Goal: Find specific page/section: Find specific page/section

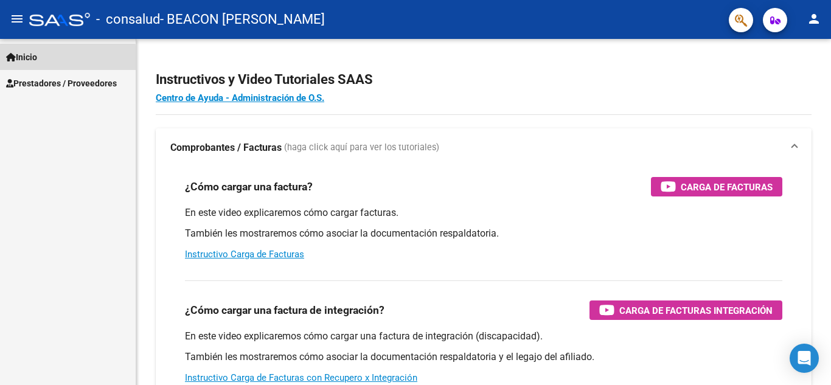
click at [26, 61] on span "Inicio" at bounding box center [21, 56] width 31 height 13
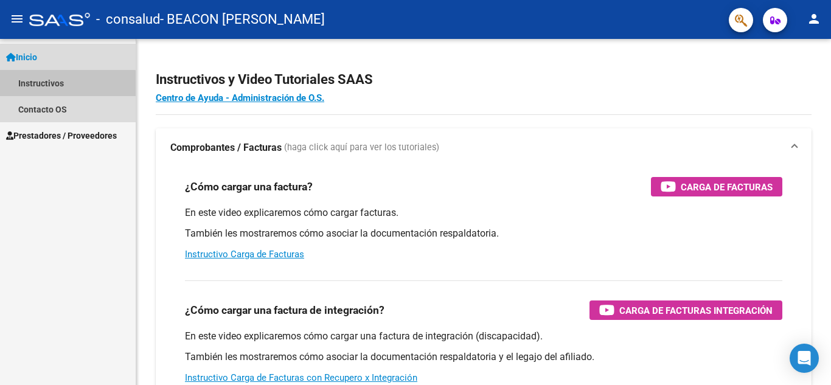
click at [38, 90] on link "Instructivos" at bounding box center [68, 83] width 136 height 26
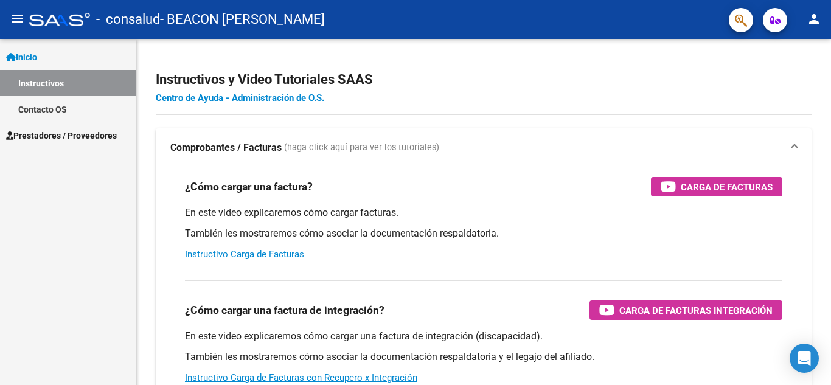
click at [56, 133] on span "Prestadores / Proveedores" at bounding box center [61, 135] width 111 height 13
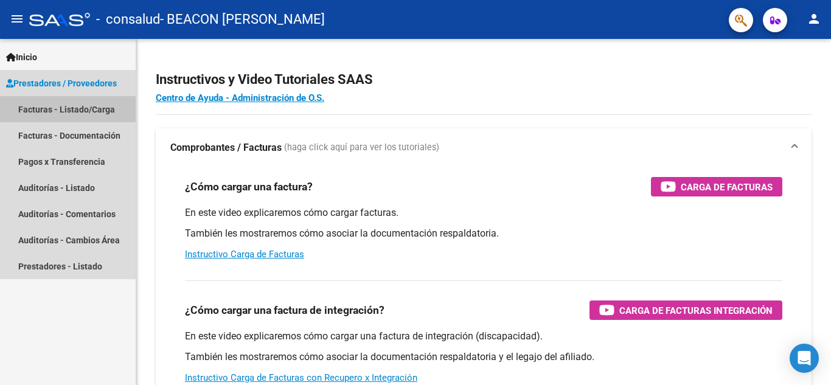
click at [62, 106] on link "Facturas - Listado/Carga" at bounding box center [68, 109] width 136 height 26
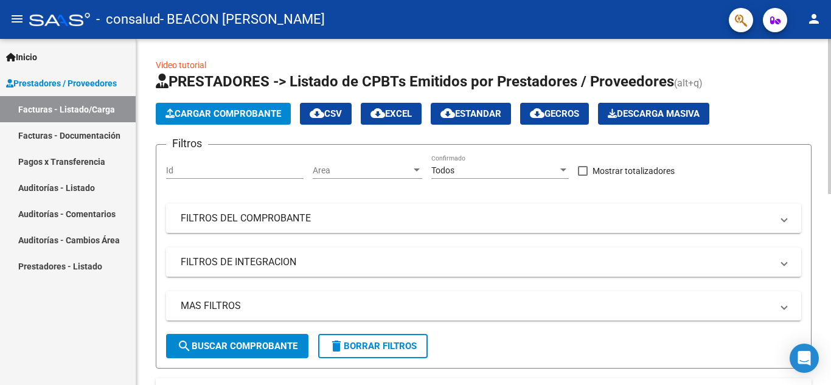
click at [258, 346] on span "search Buscar Comprobante" at bounding box center [237, 346] width 120 height 11
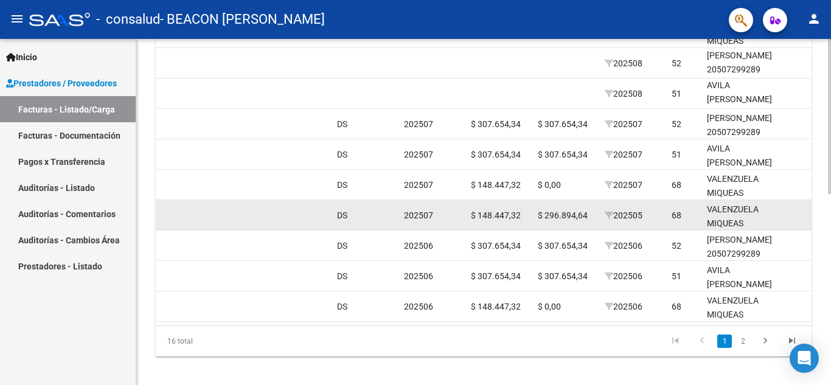
scroll to position [425, 0]
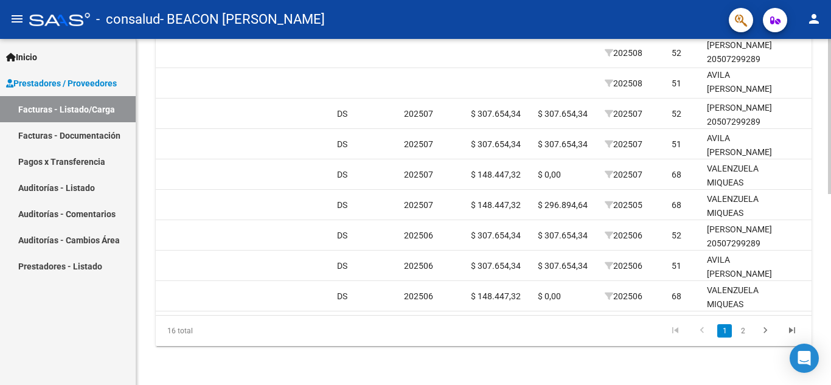
click at [763, 328] on icon "go to next page" at bounding box center [765, 332] width 16 height 15
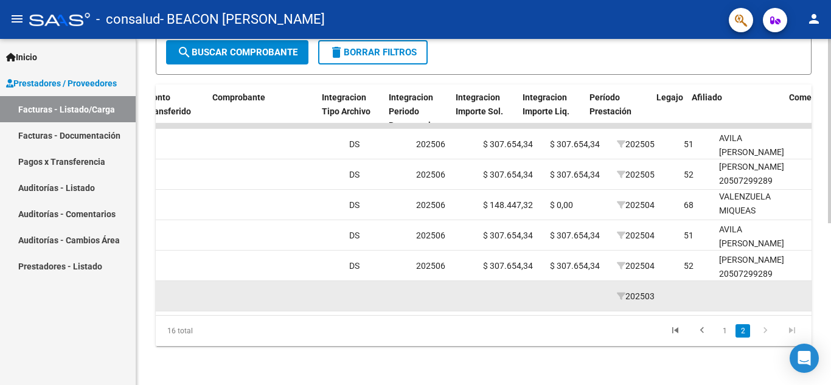
scroll to position [0, 1161]
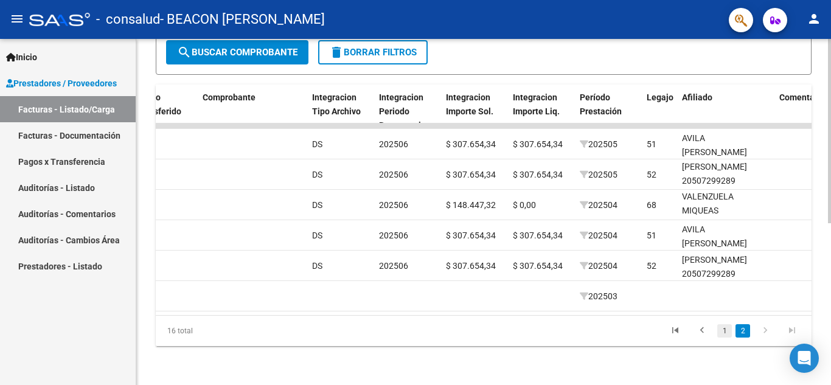
click at [724, 330] on link "1" at bounding box center [724, 330] width 15 height 13
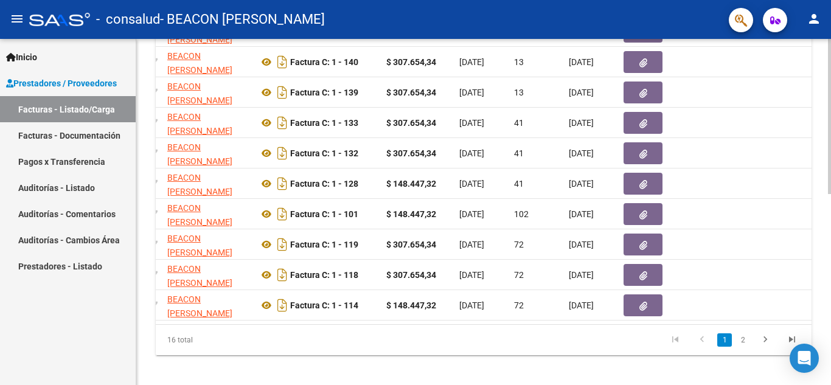
scroll to position [0, 167]
